Goal: Transaction & Acquisition: Purchase product/service

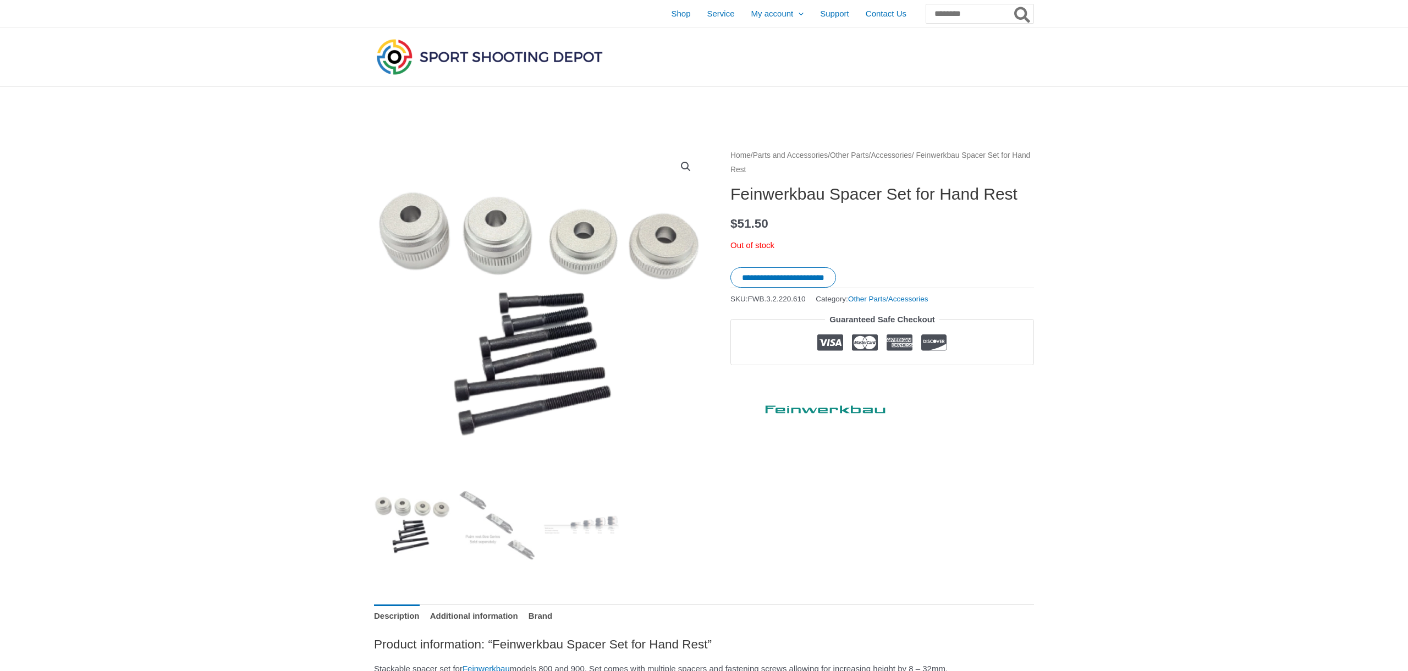
click at [592, 526] on img at bounding box center [581, 525] width 76 height 76
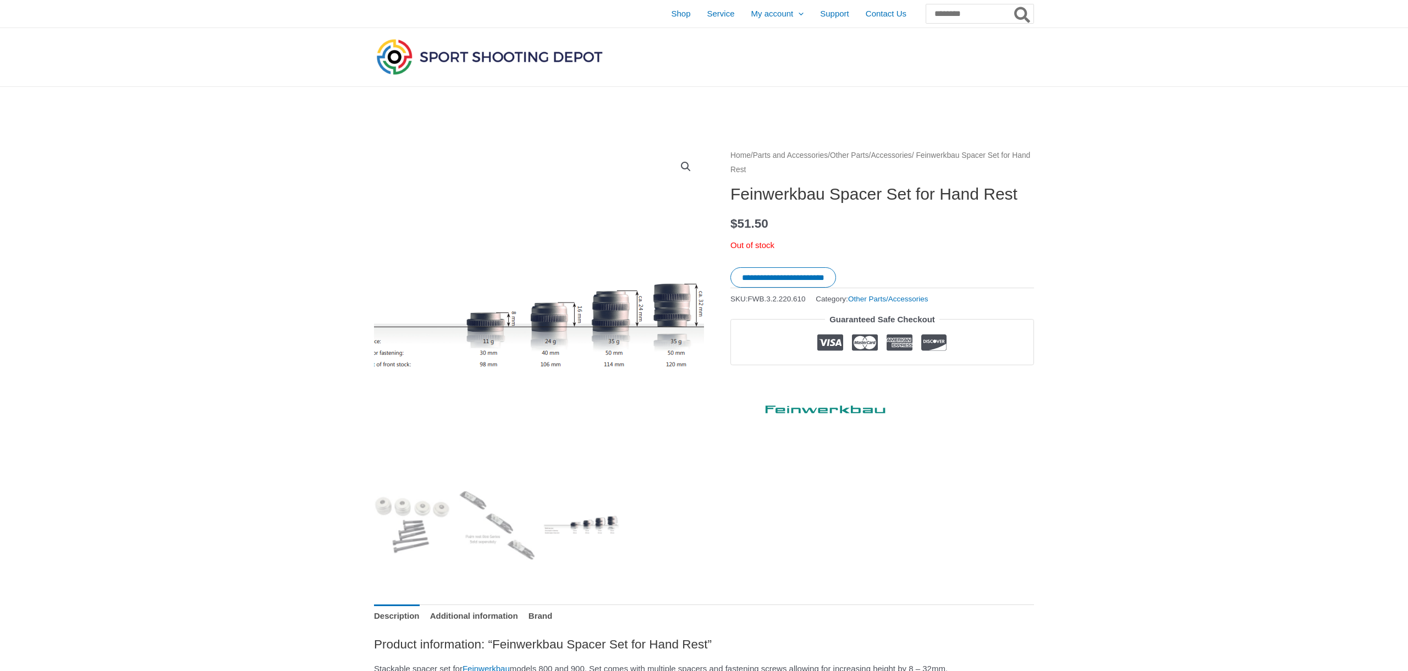
click at [665, 334] on div at bounding box center [539, 313] width 330 height 330
click at [614, 416] on img at bounding box center [539, 313] width 330 height 330
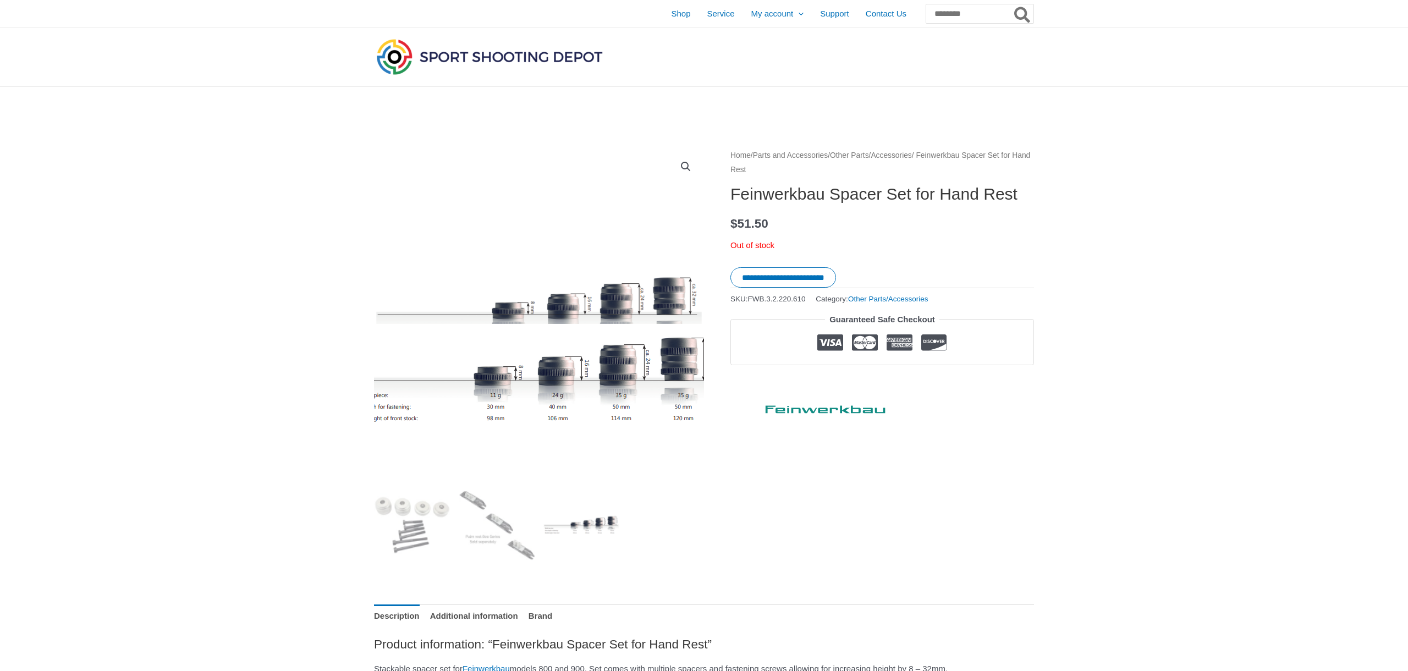
click at [680, 525] on ol at bounding box center [539, 529] width 330 height 85
